Goal: Task Accomplishment & Management: Manage account settings

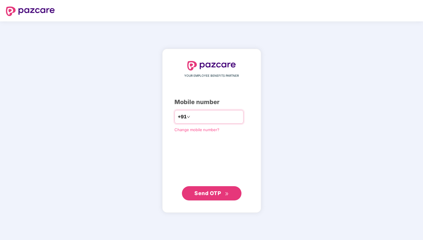
click at [218, 116] on input "number" at bounding box center [215, 117] width 49 height 10
type input "**********"
click at [215, 193] on span "Send OTP" at bounding box center [207, 193] width 26 height 6
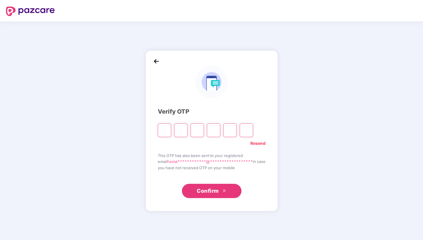
type input "*"
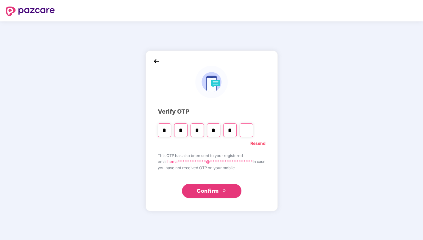
type input "*"
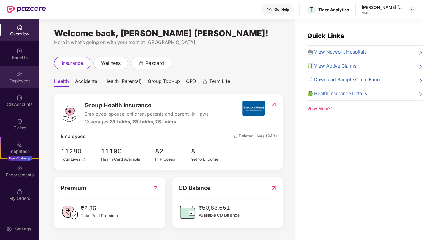
click at [18, 82] on div "Employees" at bounding box center [19, 81] width 39 height 6
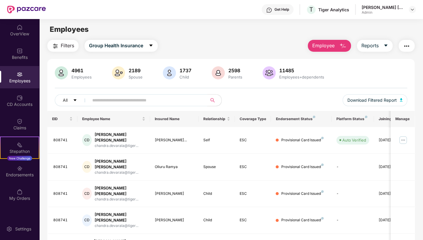
click at [124, 102] on input "text" at bounding box center [145, 100] width 107 height 9
paste input "******"
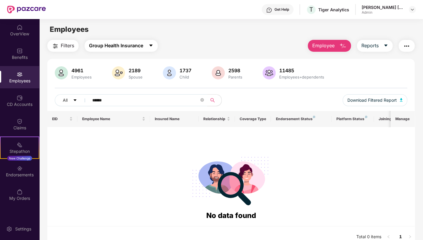
type input "******"
click at [135, 44] on span "Group Health Insurance" at bounding box center [116, 45] width 54 height 7
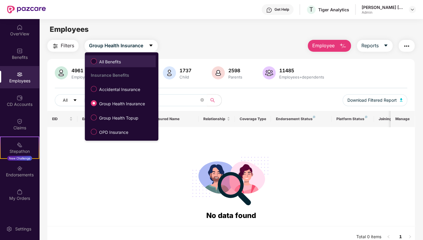
click at [115, 60] on span "All Benefits" at bounding box center [110, 62] width 26 height 7
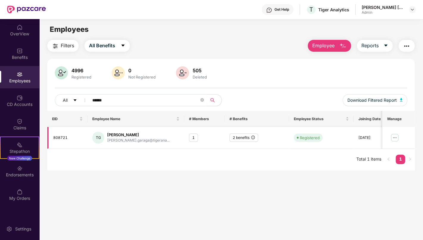
click at [395, 138] on img at bounding box center [395, 138] width 10 height 10
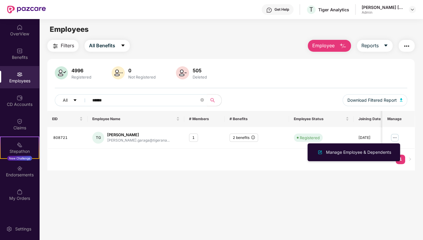
click at [331, 210] on main "Employees Filters All Benefits Employee Reports 4996 Registered 0 Not Registere…" at bounding box center [230, 139] width 383 height 240
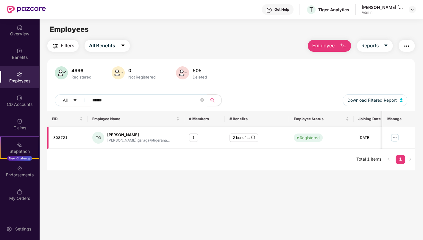
click at [239, 142] on td "2 benefits" at bounding box center [257, 138] width 65 height 22
click at [240, 139] on div "2 benefits" at bounding box center [244, 138] width 29 height 9
click at [253, 141] on div "2 benefits" at bounding box center [244, 138] width 29 height 9
click at [253, 137] on icon "info-circle" at bounding box center [253, 138] width 0 height 2
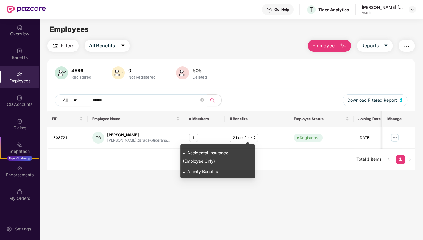
click at [141, 211] on main "Employees Filters All Benefits Employee Reports 4996 Registered 0 Not Registere…" at bounding box center [230, 139] width 383 height 240
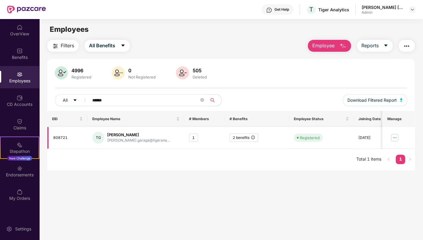
click at [191, 130] on td "1" at bounding box center [204, 138] width 40 height 22
click at [193, 134] on div "1" at bounding box center [193, 138] width 9 height 9
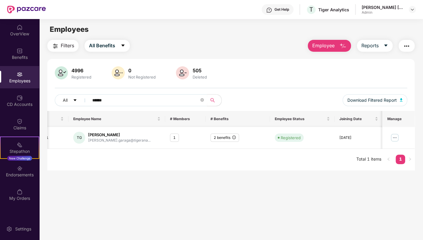
click at [397, 135] on img at bounding box center [395, 138] width 10 height 10
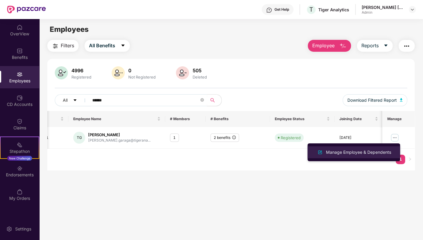
click at [363, 149] on div "Manage Employee & Dependents" at bounding box center [359, 152] width 68 height 7
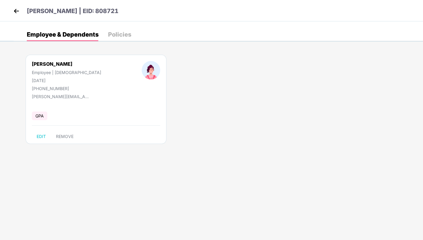
click at [118, 34] on div "Policies" at bounding box center [119, 35] width 23 height 6
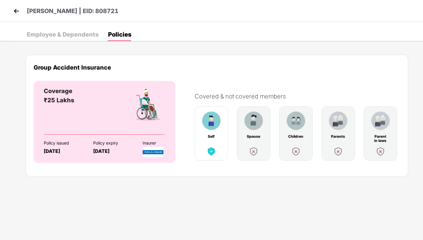
click at [18, 11] on img at bounding box center [16, 11] width 9 height 9
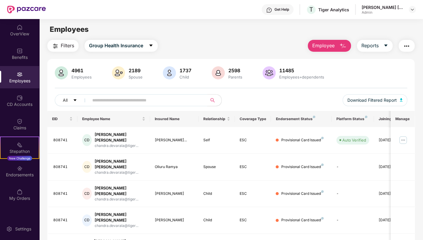
click at [169, 96] on input "text" at bounding box center [145, 100] width 107 height 9
paste input "******"
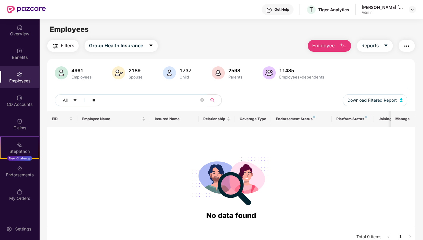
type input "*"
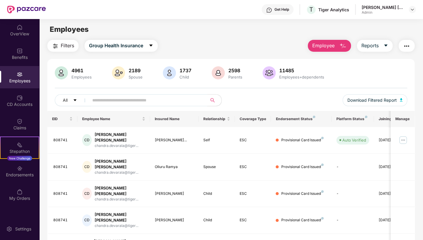
click at [117, 98] on input "text" at bounding box center [145, 100] width 107 height 9
paste input "******"
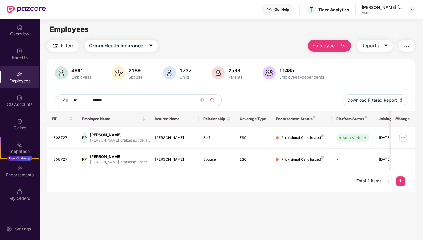
type input "******"
click at [288, 188] on div "EID Employee Name Insured Name Relationship Coverage Type Endorsement Status Pl…" at bounding box center [230, 151] width 367 height 81
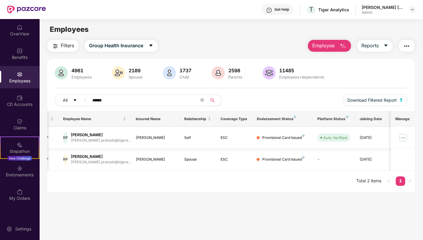
click at [403, 139] on img at bounding box center [403, 138] width 10 height 10
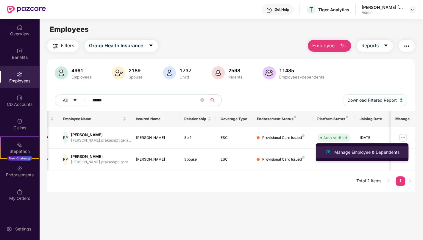
click at [379, 151] on div "Manage Employee & Dependents" at bounding box center [367, 152] width 68 height 7
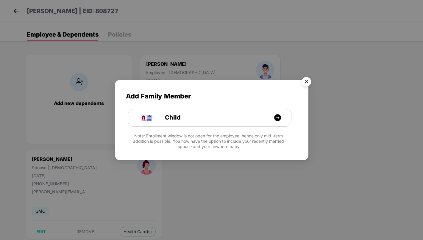
click at [309, 78] on img "Close" at bounding box center [306, 82] width 17 height 17
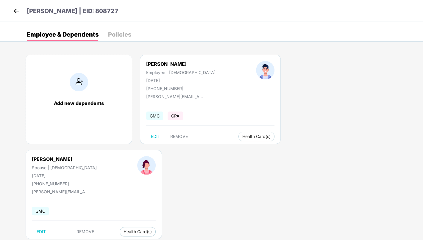
click at [117, 156] on div "Manasa Karthick Spouse | Female 24 Feb 1997 +919043402782" at bounding box center [64, 171] width 105 height 30
click at [156, 156] on img at bounding box center [146, 165] width 18 height 18
click at [152, 230] on span "Health Card(s)" at bounding box center [138, 231] width 28 height 3
click at [363, 147] on span "Health Insurance(ESC)" at bounding box center [354, 148] width 52 height 7
click at [184, 113] on div "GPA" at bounding box center [178, 116] width 20 height 7
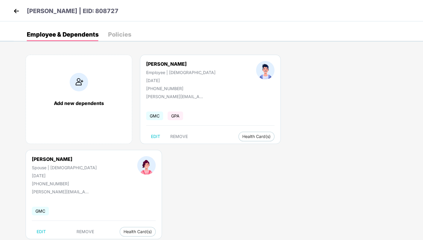
click at [173, 118] on span "GPA" at bounding box center [175, 116] width 15 height 9
click at [160, 117] on span "GMC" at bounding box center [154, 116] width 17 height 9
click at [175, 114] on span "GPA" at bounding box center [175, 116] width 15 height 9
click at [120, 36] on div "Policies" at bounding box center [119, 35] width 23 height 6
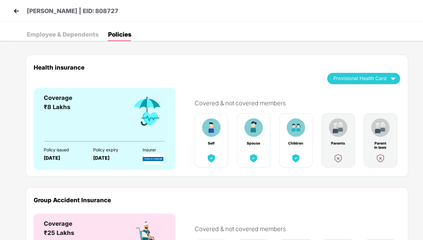
click at [21, 13] on img at bounding box center [16, 11] width 9 height 9
